Goal: Communication & Community: Answer question/provide support

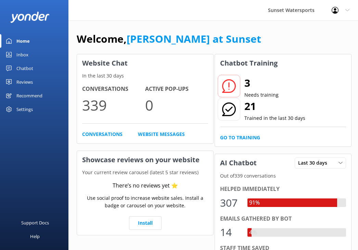
click at [31, 53] on link "Inbox" at bounding box center [34, 55] width 68 height 14
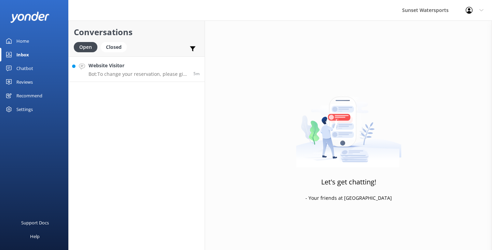
click at [160, 80] on link "Website Visitor Bot: To change your reservation, please give our office a call …" at bounding box center [137, 69] width 136 height 26
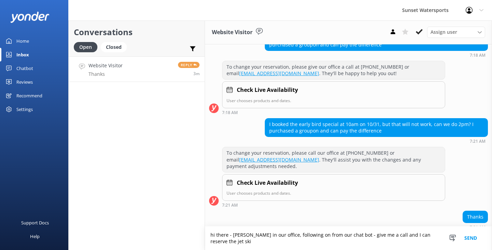
scroll to position [98, 0]
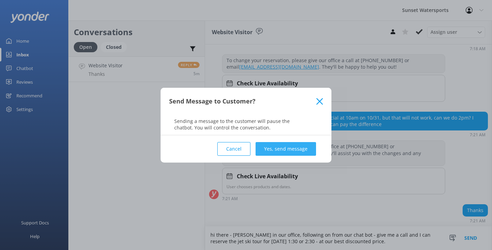
type textarea "hi there - [PERSON_NAME] in our office, following on from our chat bot - give m…"
click at [282, 149] on button "Yes, send message" at bounding box center [286, 149] width 61 height 14
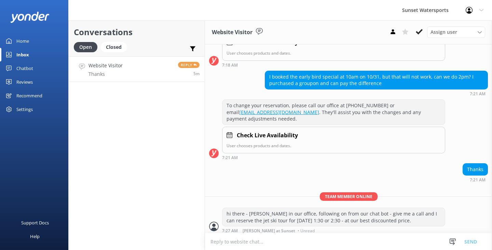
scroll to position [142, 0]
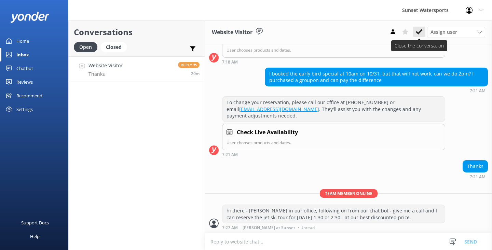
click at [417, 32] on use at bounding box center [419, 31] width 7 height 5
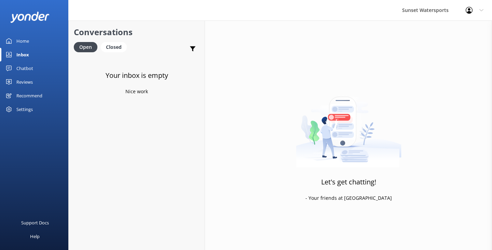
click at [26, 56] on div "Inbox" at bounding box center [22, 55] width 13 height 14
click at [25, 54] on div "Inbox" at bounding box center [22, 55] width 13 height 14
drag, startPoint x: 63, startPoint y: 57, endPoint x: 29, endPoint y: 51, distance: 33.7
click at [29, 51] on link "Inbox" at bounding box center [34, 55] width 68 height 14
click at [113, 45] on div "Closed" at bounding box center [114, 47] width 26 height 10
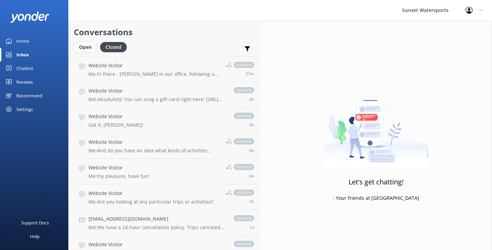
click at [87, 48] on div "Open" at bounding box center [85, 47] width 23 height 10
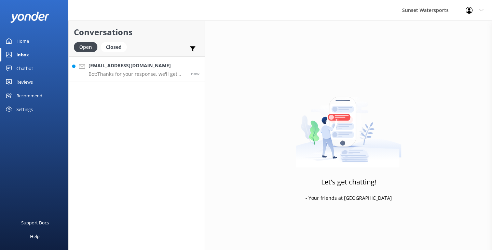
click at [152, 77] on p "Bot: Thanks for your response, we'll get back to you as soon as we can during o…" at bounding box center [137, 74] width 97 height 6
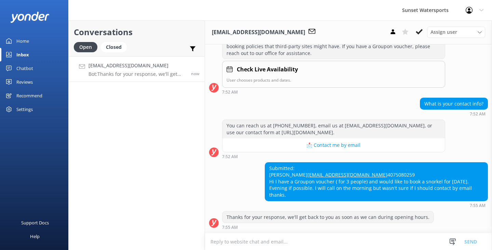
scroll to position [231, 0]
click at [33, 56] on link "Inbox" at bounding box center [34, 55] width 68 height 14
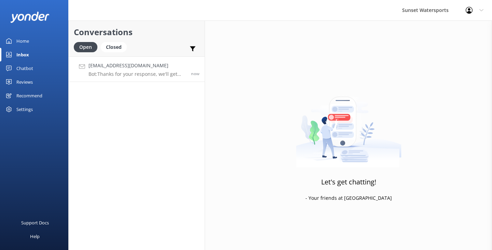
click at [141, 71] on p "Bot: Thanks for your response, we'll get back to you as soon as we can during o…" at bounding box center [137, 74] width 97 height 6
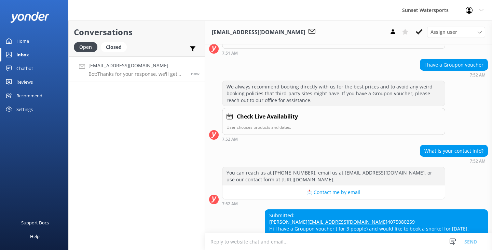
scroll to position [159, 0]
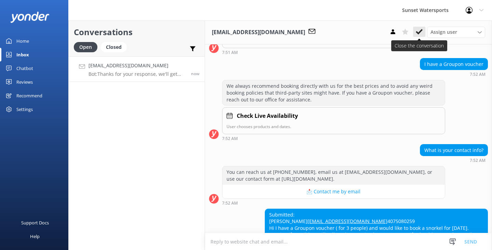
click at [422, 32] on icon at bounding box center [419, 31] width 7 height 7
